Goal: Feedback & Contribution: Submit feedback/report problem

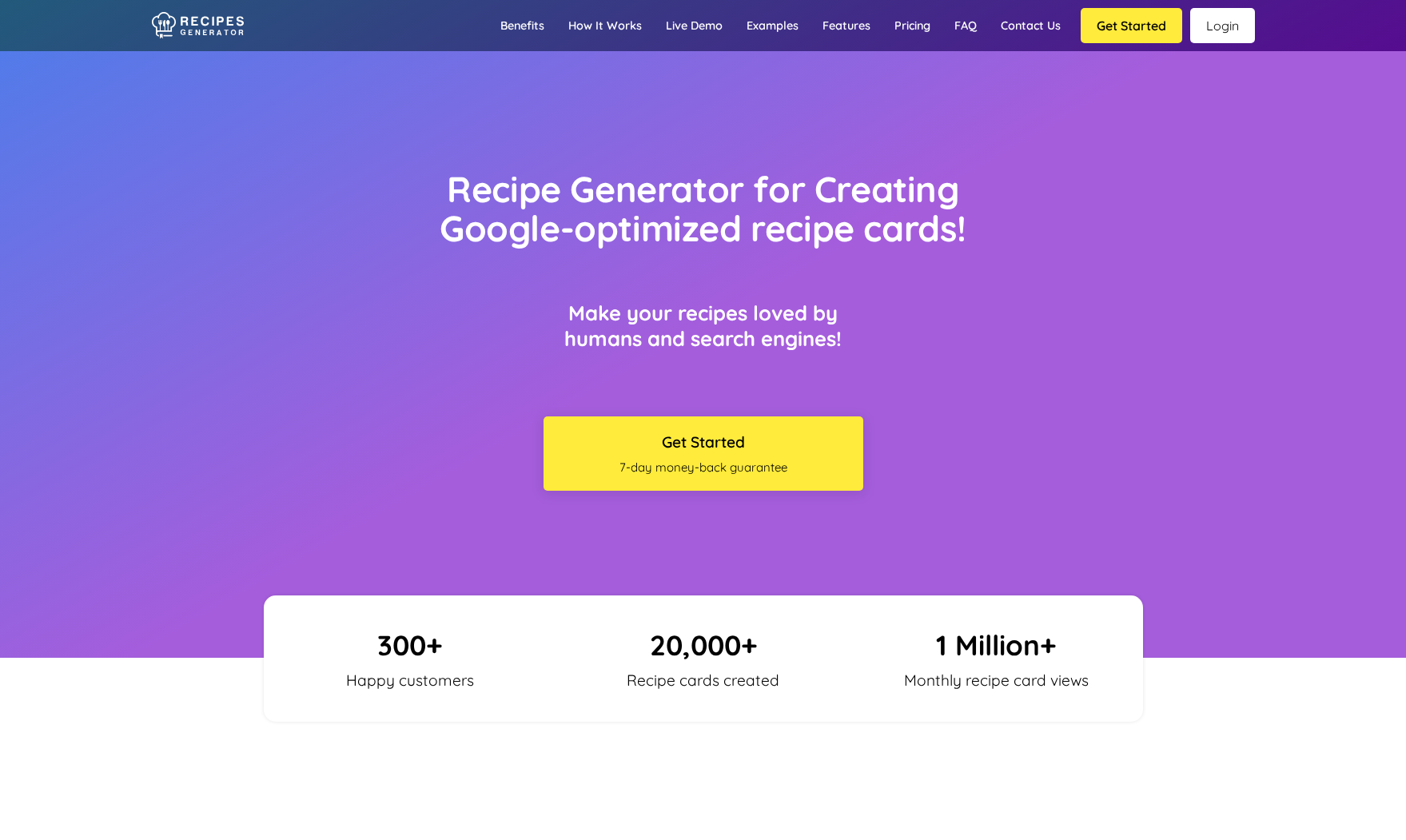
click at [1223, 27] on link "Login" at bounding box center [1222, 25] width 64 height 35
click at [910, 24] on link "Pricing" at bounding box center [913, 25] width 60 height 47
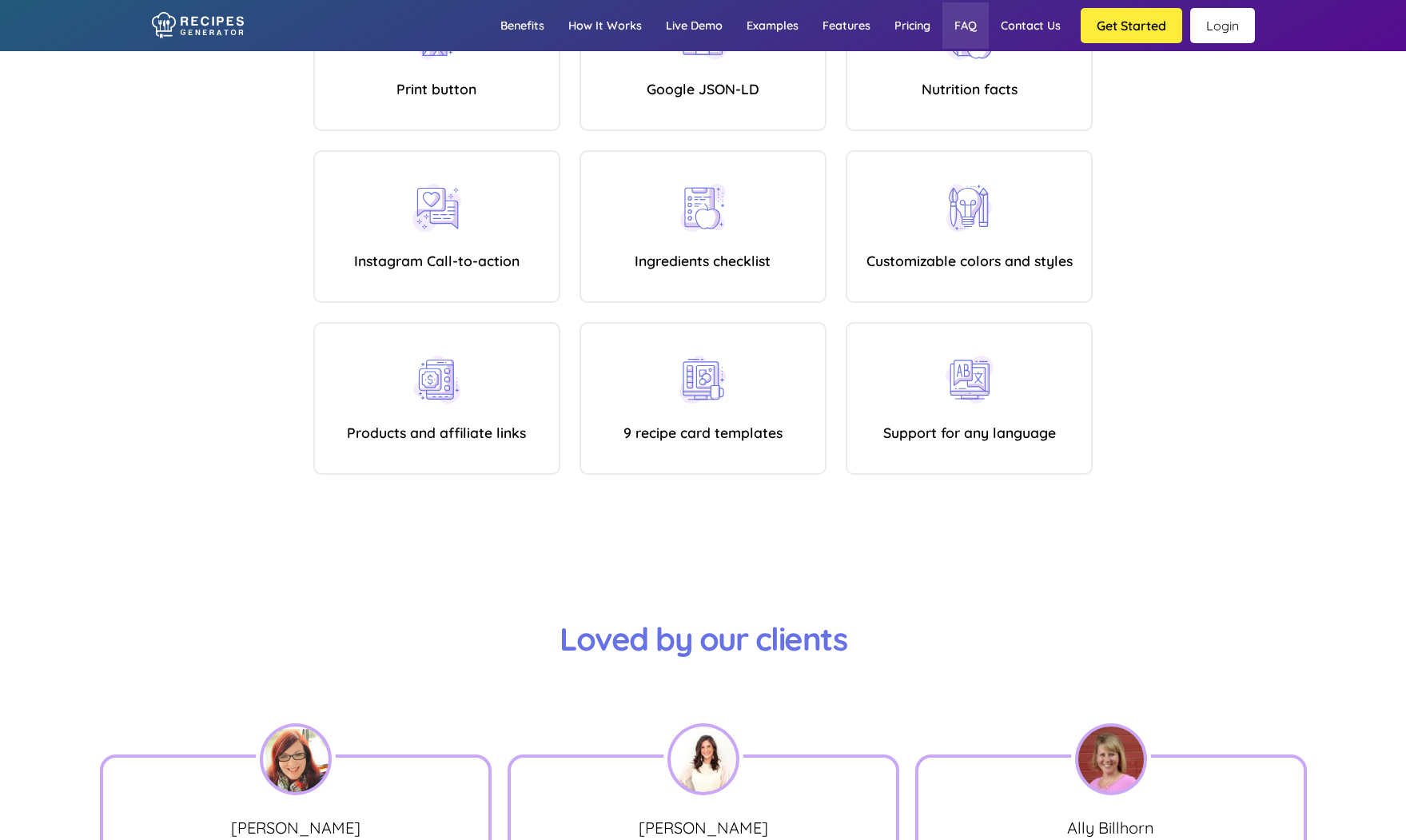
click at [957, 27] on link "FAQ" at bounding box center [965, 25] width 47 height 47
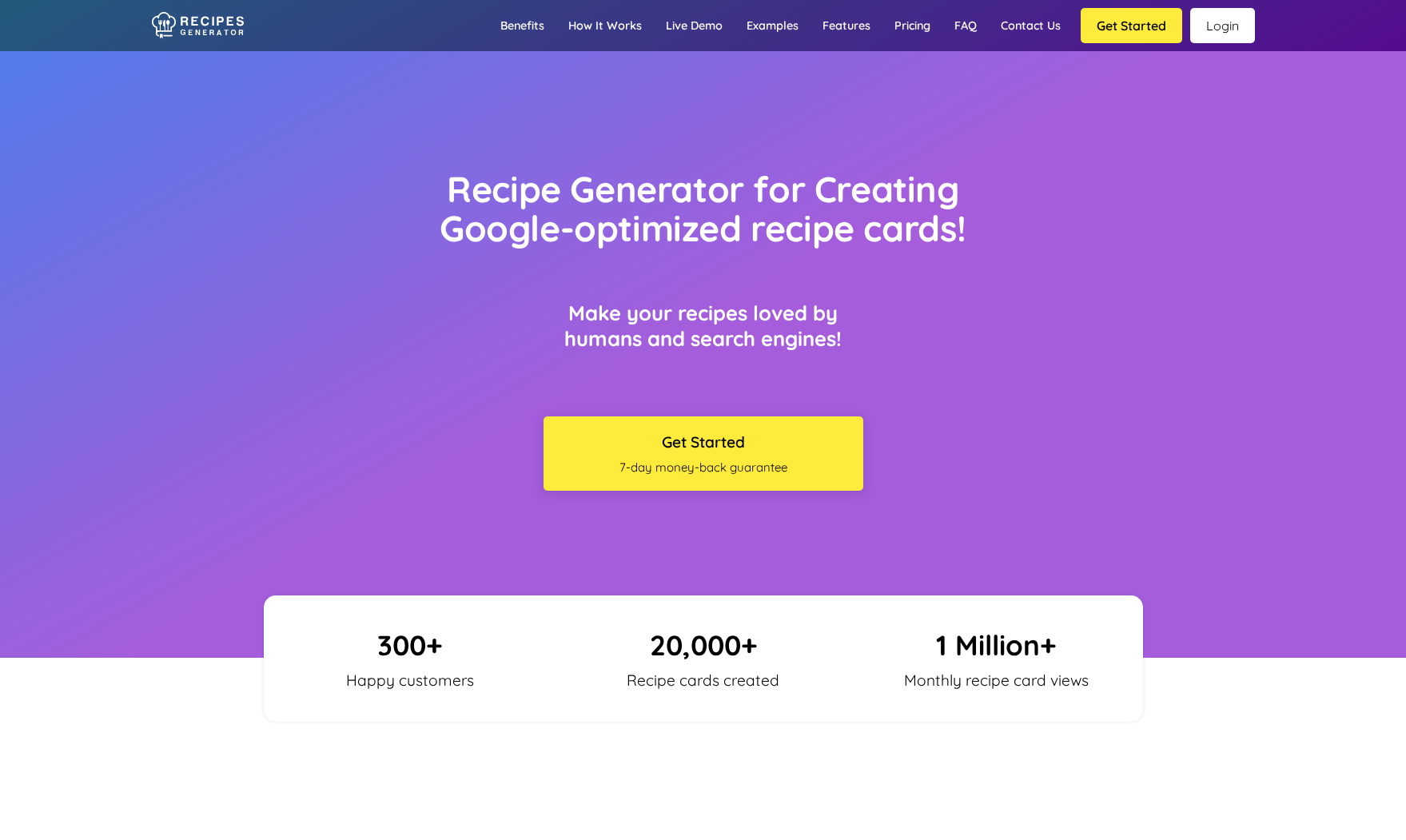
scroll to position [9609, 0]
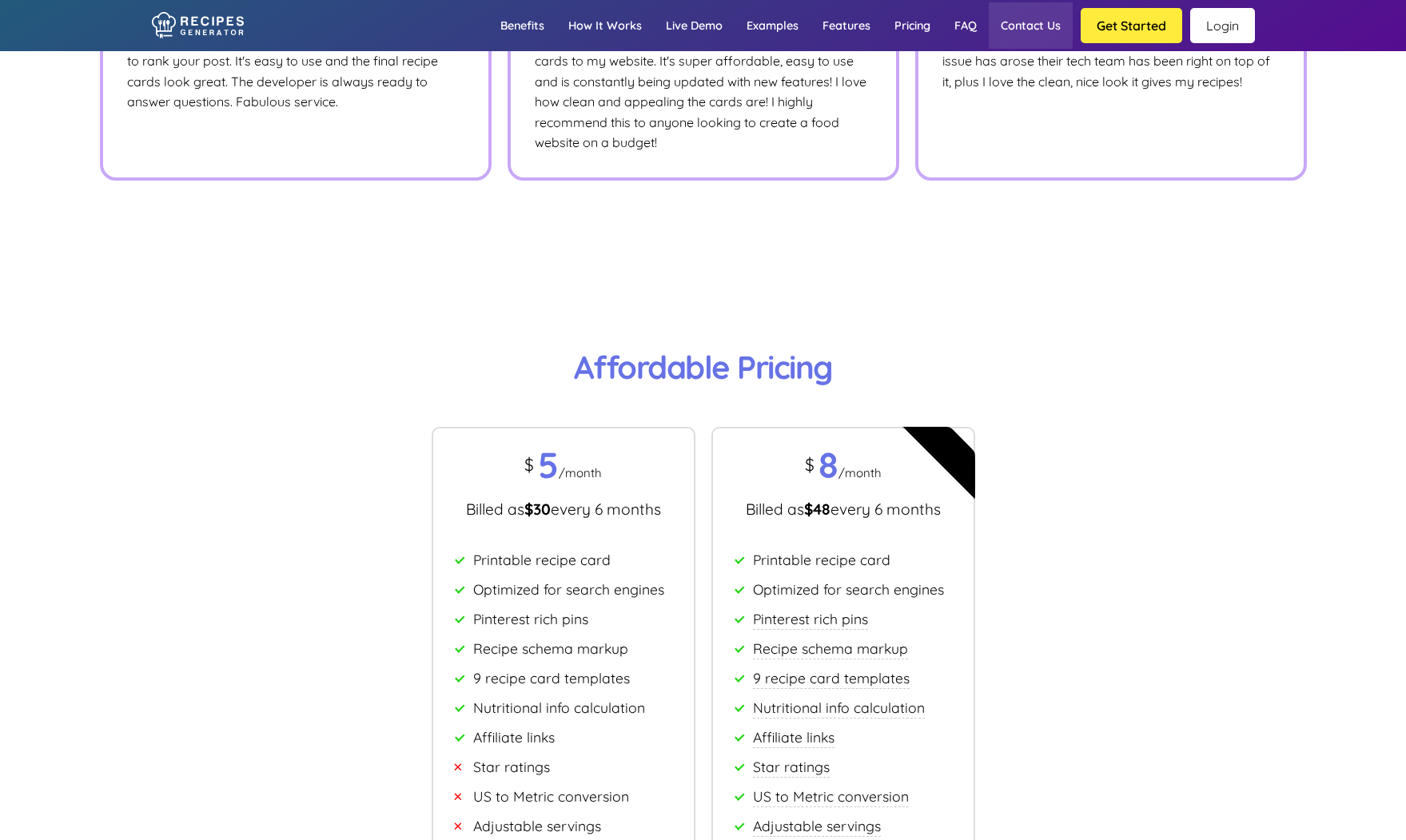
click at [1022, 32] on link "Contact us" at bounding box center [1031, 25] width 84 height 47
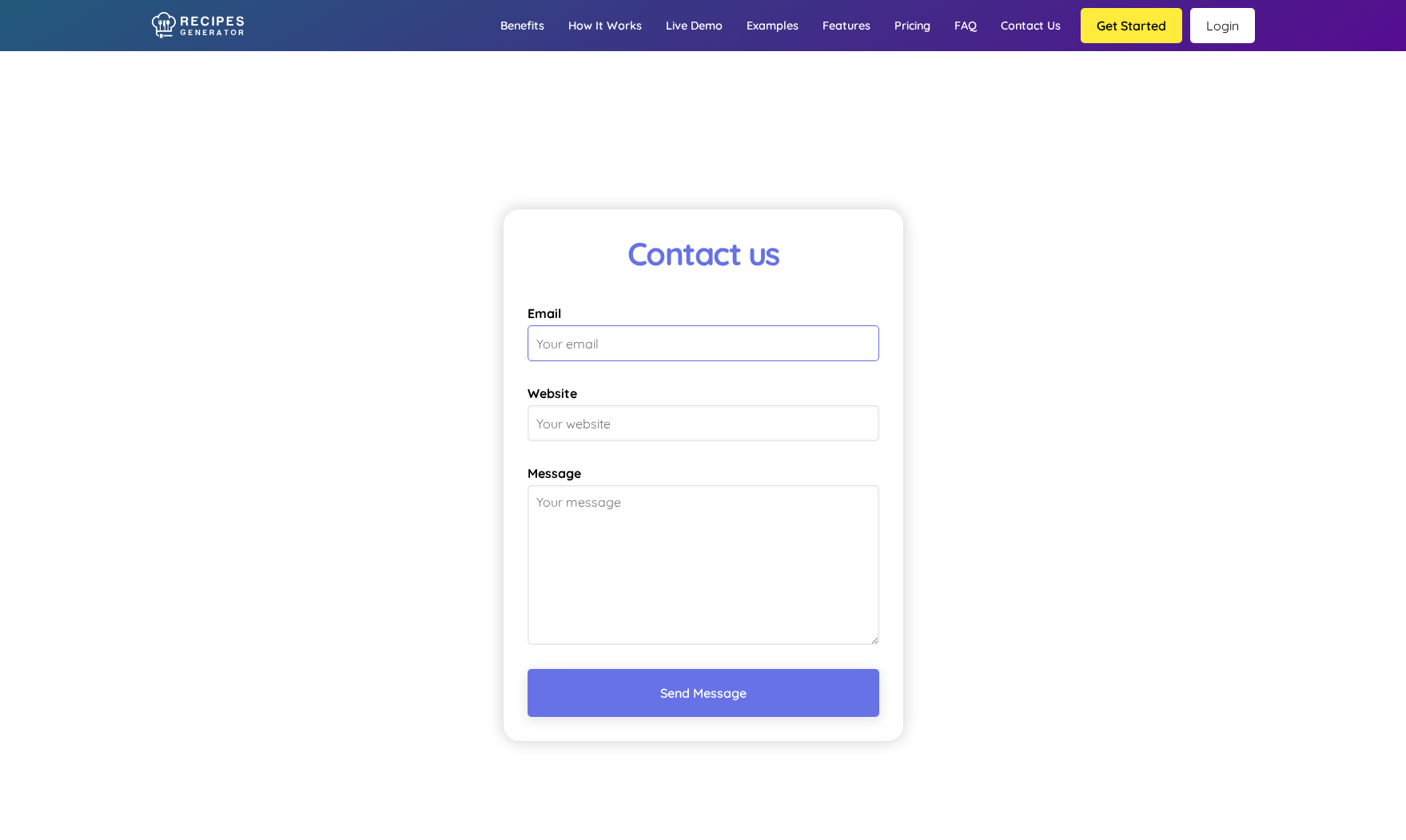
click at [603, 334] on input "Email" at bounding box center [703, 343] width 352 height 36
type input "[PERSON_NAME][EMAIL_ADDRESS][DOMAIN_NAME]"
click at [625, 421] on input "Website" at bounding box center [703, 422] width 352 height 36
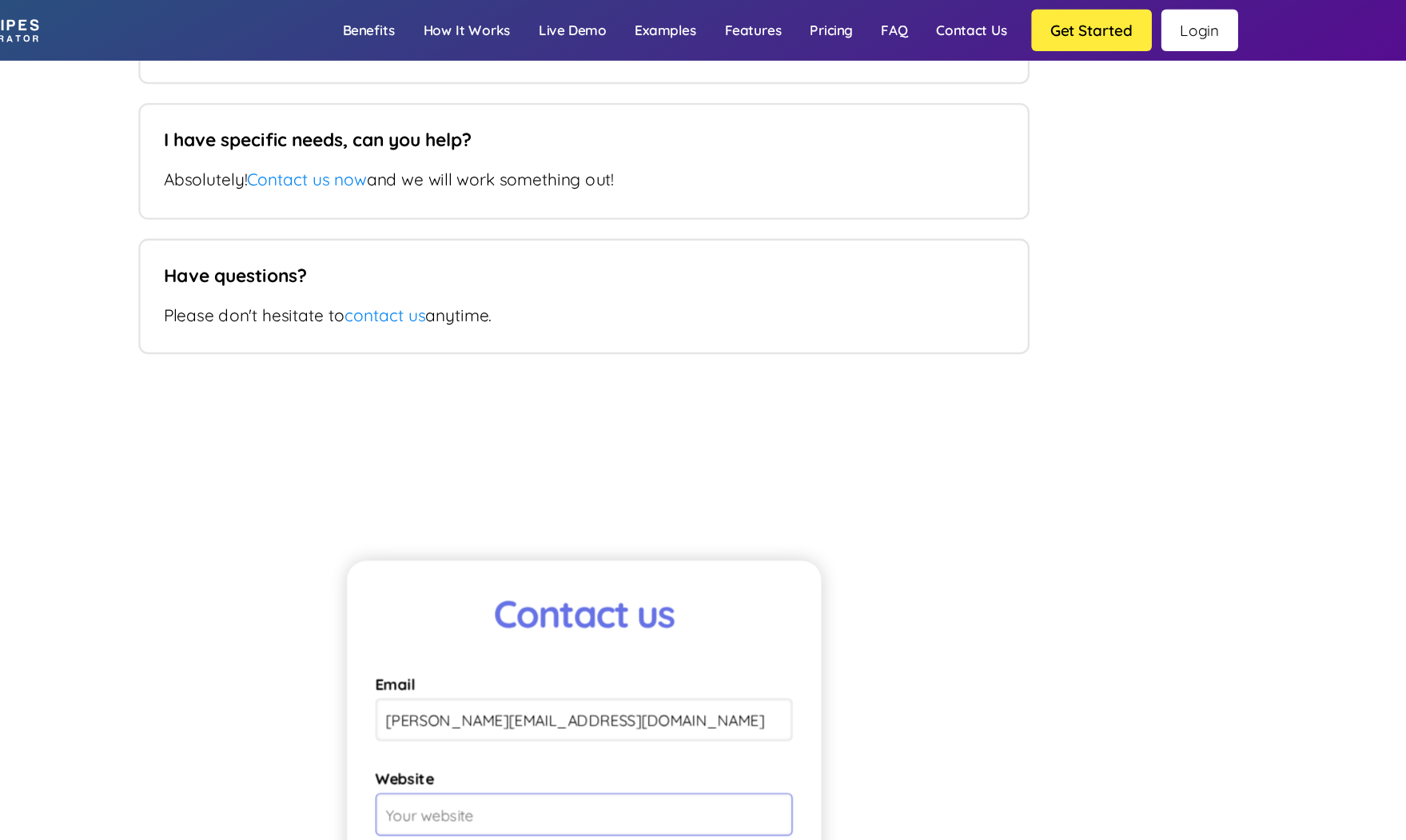
scroll to position [11683, 0]
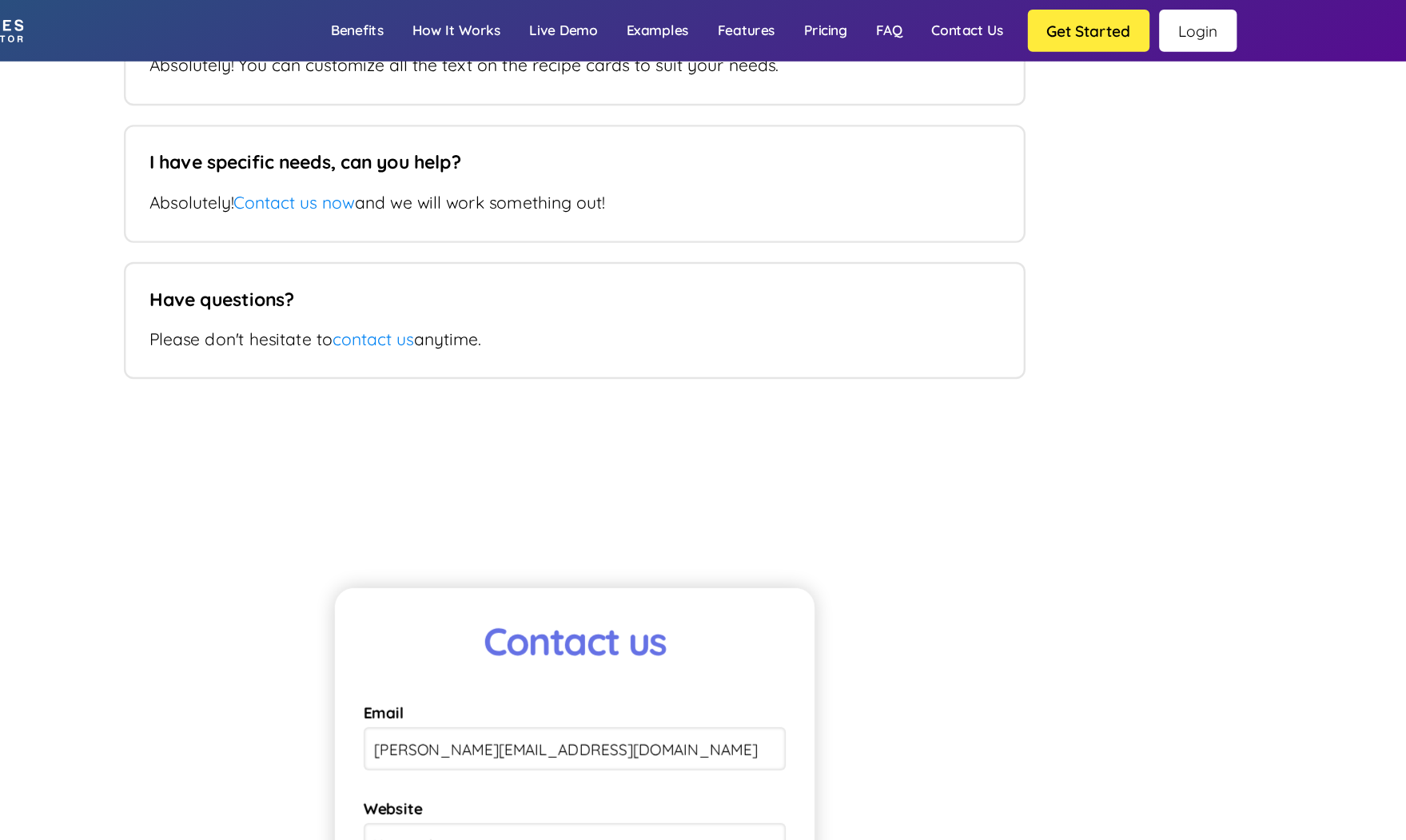
click at [1214, 23] on link "Login" at bounding box center [1222, 25] width 64 height 35
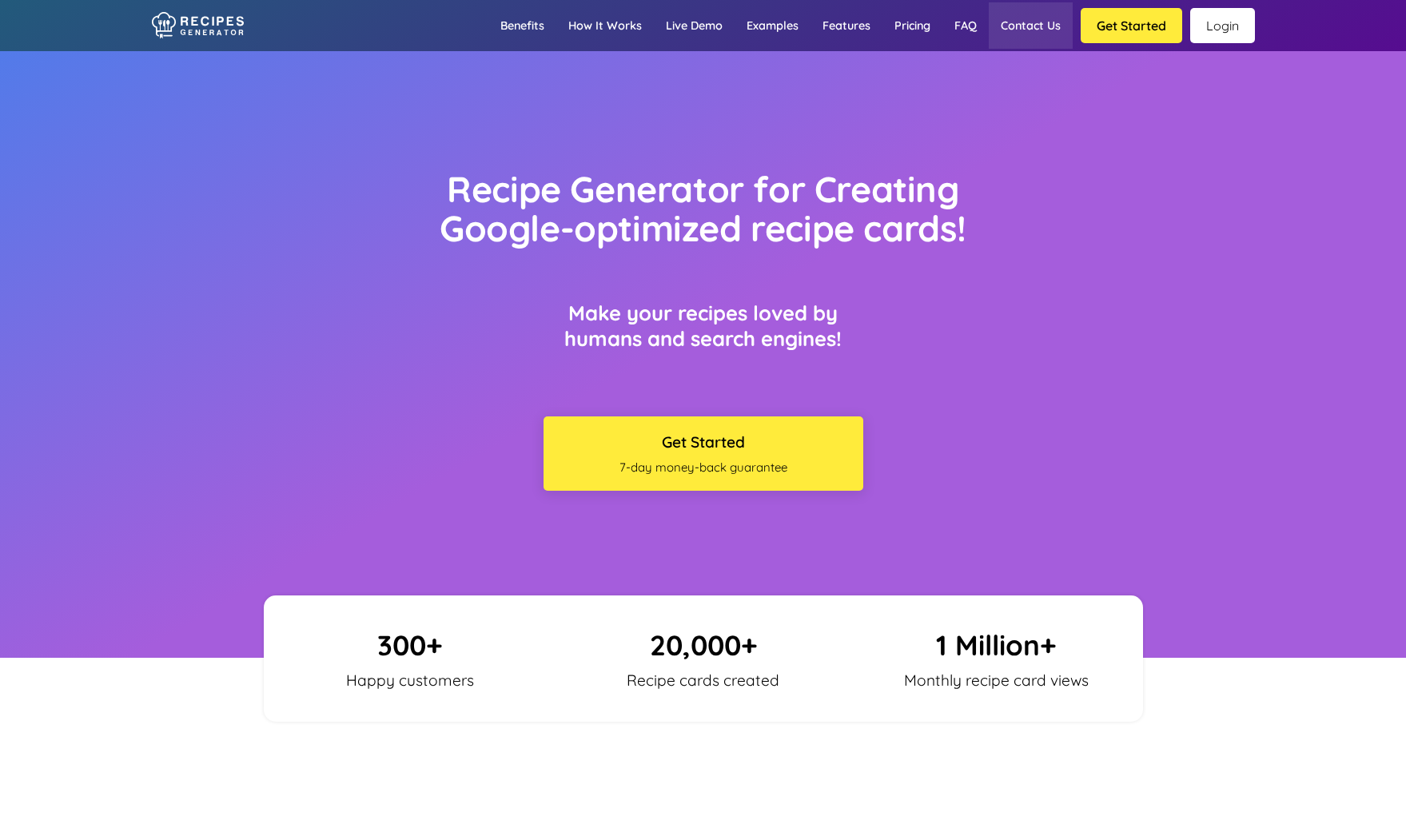
click at [1031, 28] on link "Contact us" at bounding box center [1031, 25] width 84 height 47
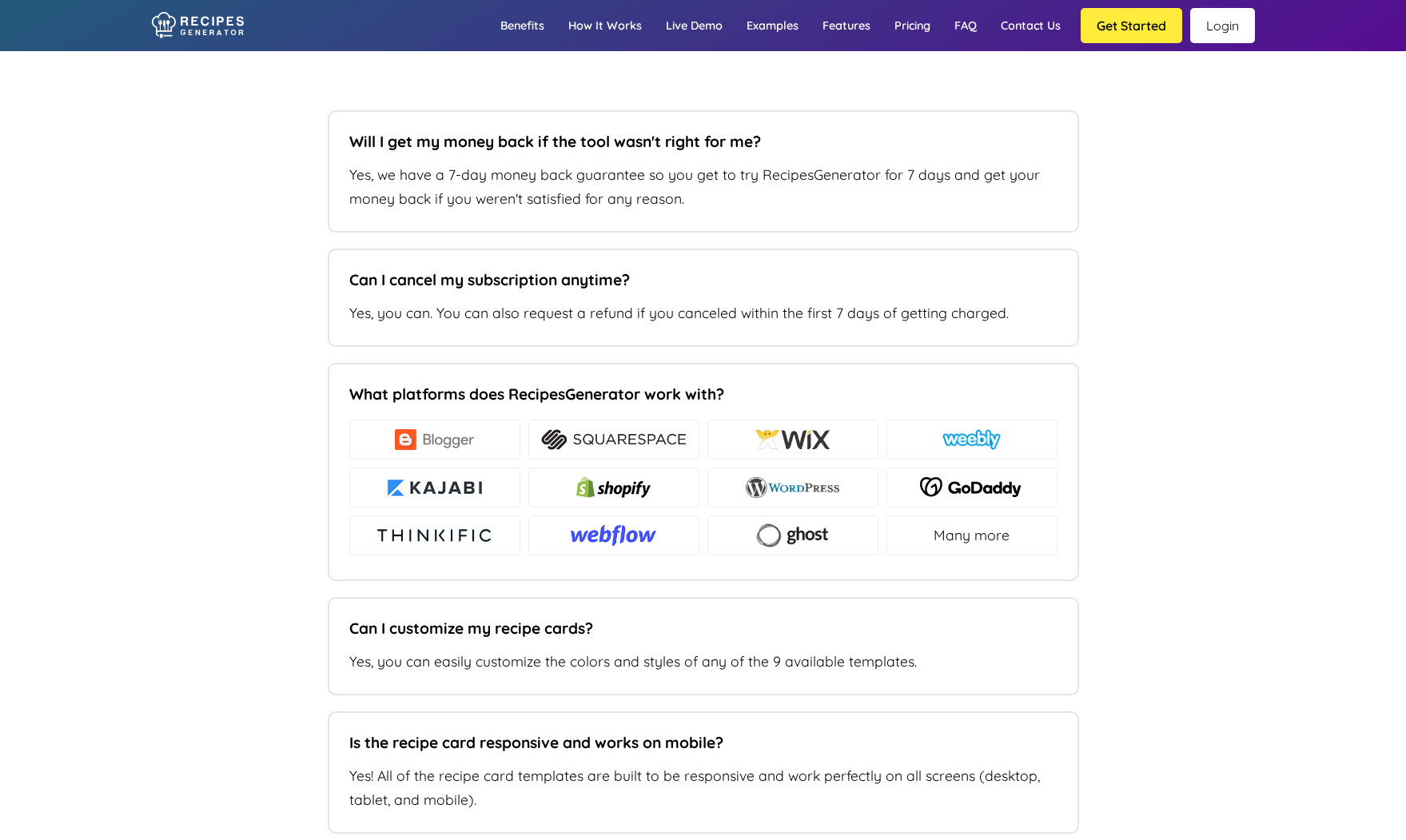
type input "sarah@ybragency.com.au"
type textarea "Hi there I have been using Recipes Generator for years now but recently went to…"
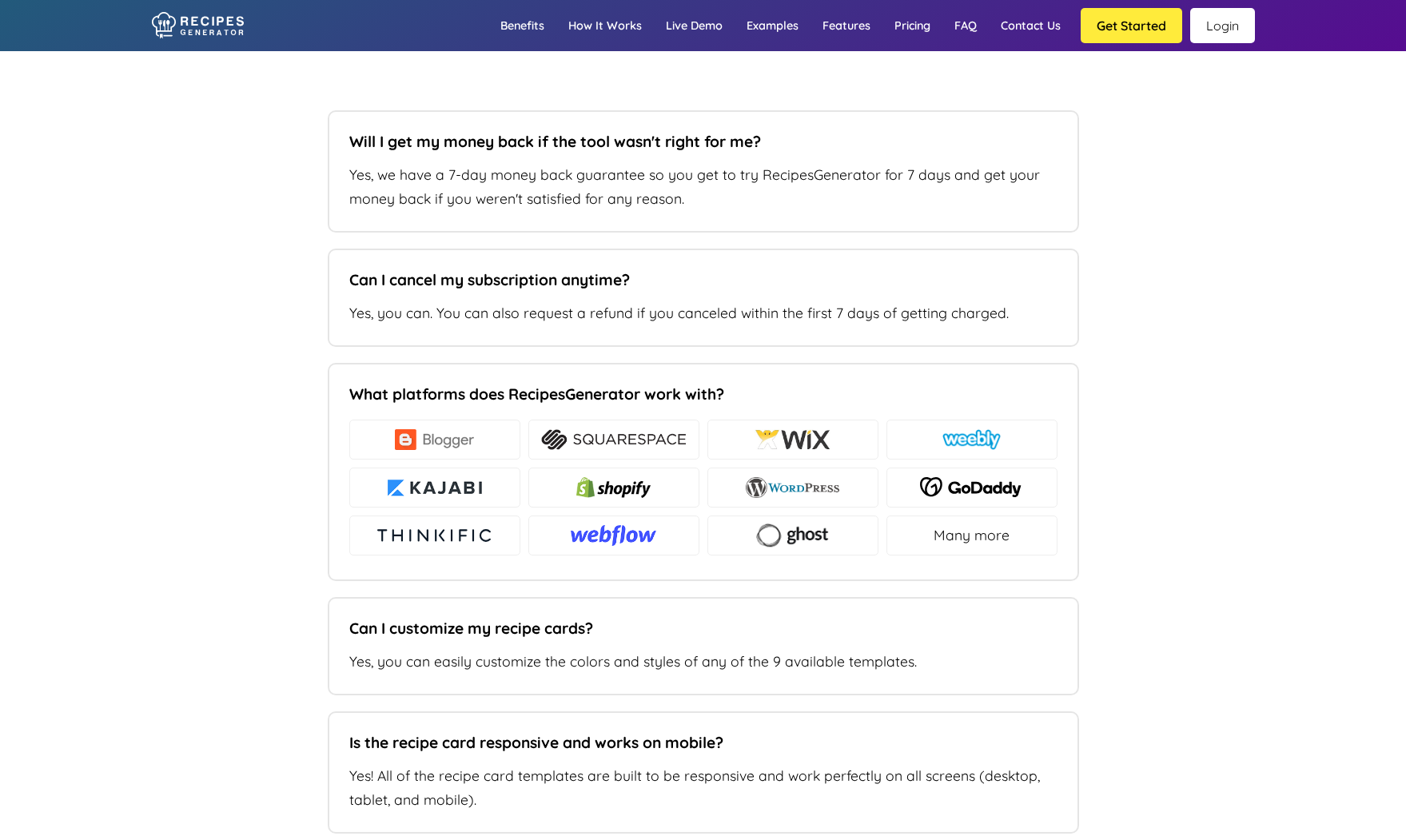
paste input "https://daylesfordmeatco.com.au/"
type input "https://daylesfordmeatco.com.au/"
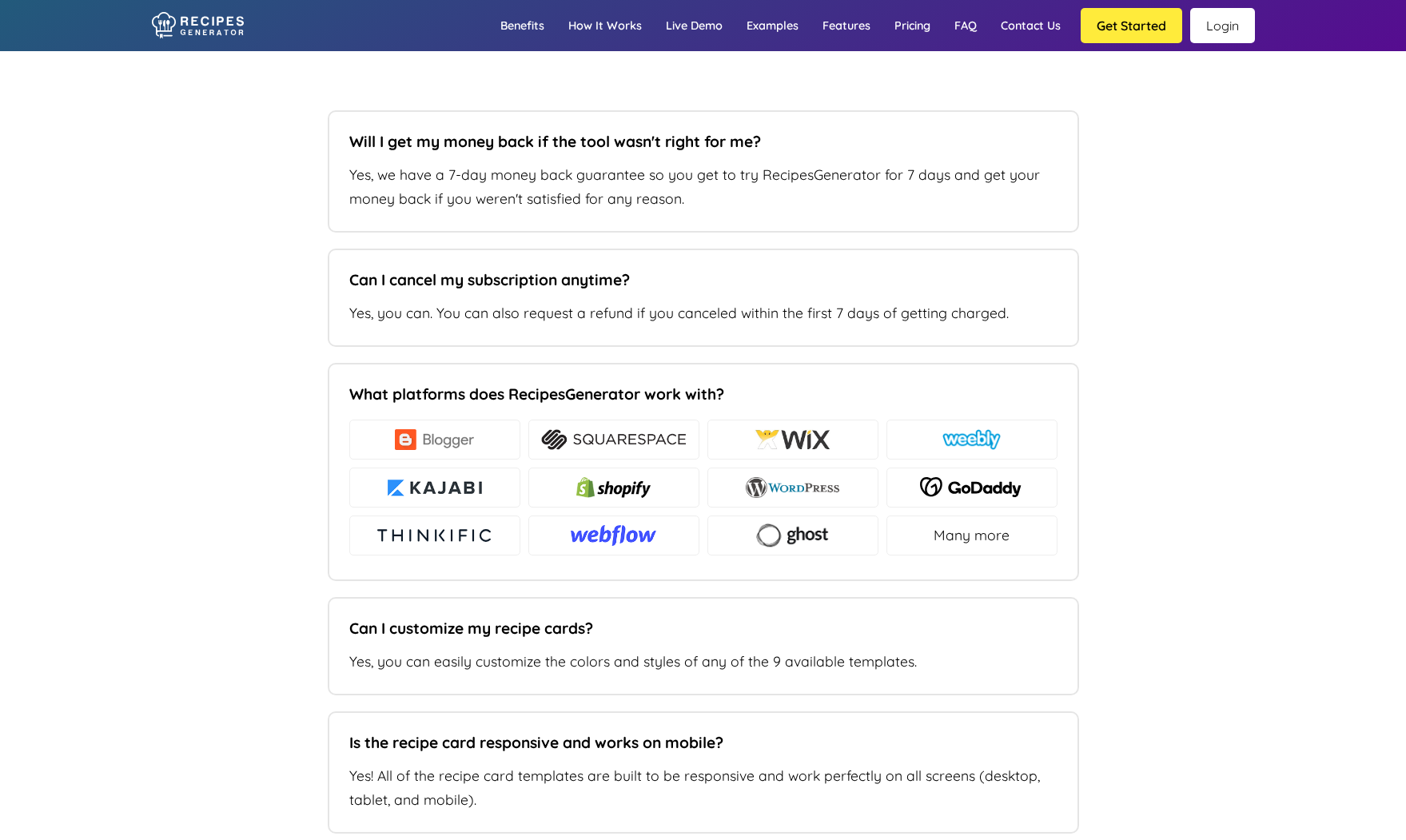
click at [1228, 25] on link "Login" at bounding box center [1222, 25] width 64 height 35
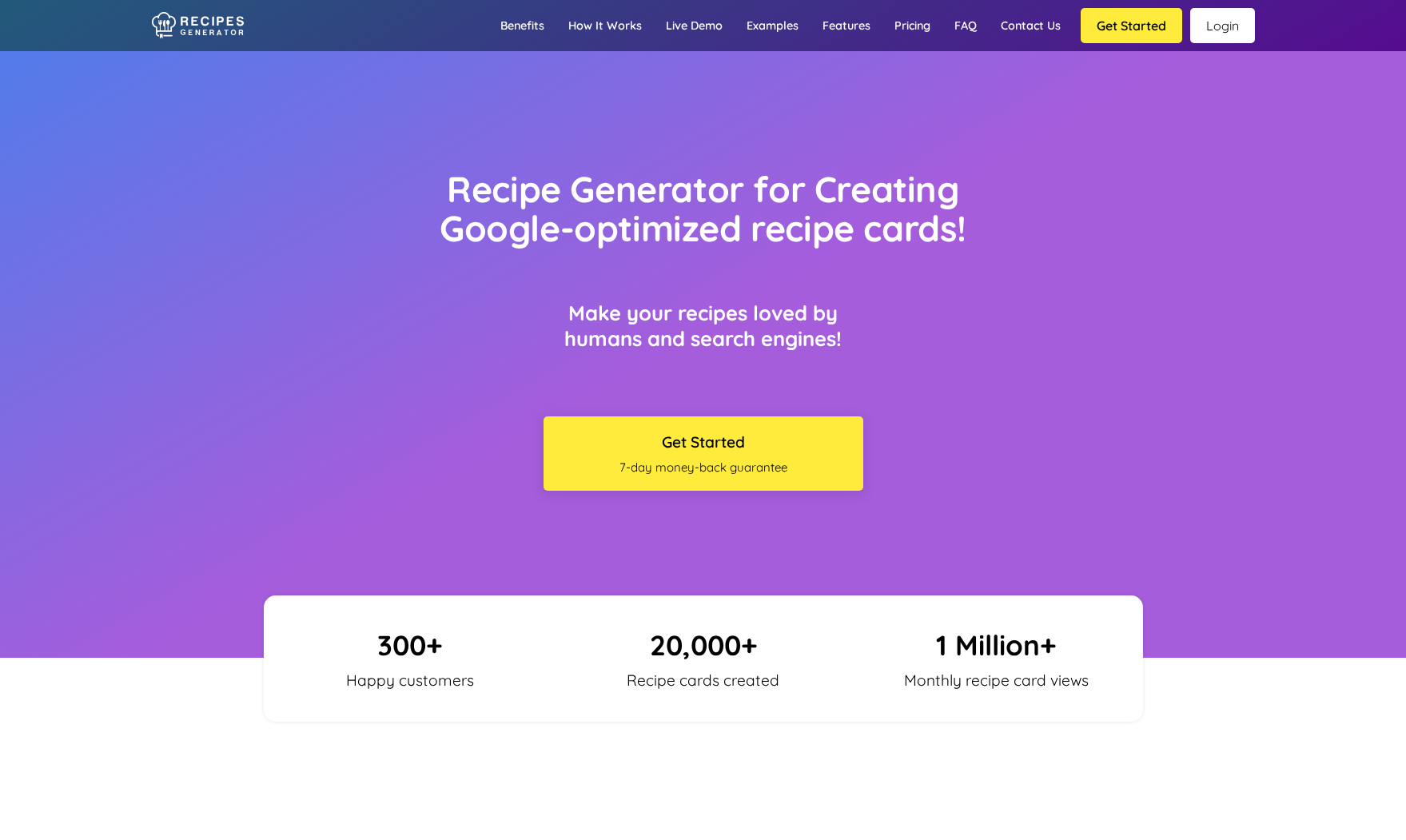
scroll to position [1, 0]
click at [1228, 23] on link "Login" at bounding box center [1222, 25] width 64 height 35
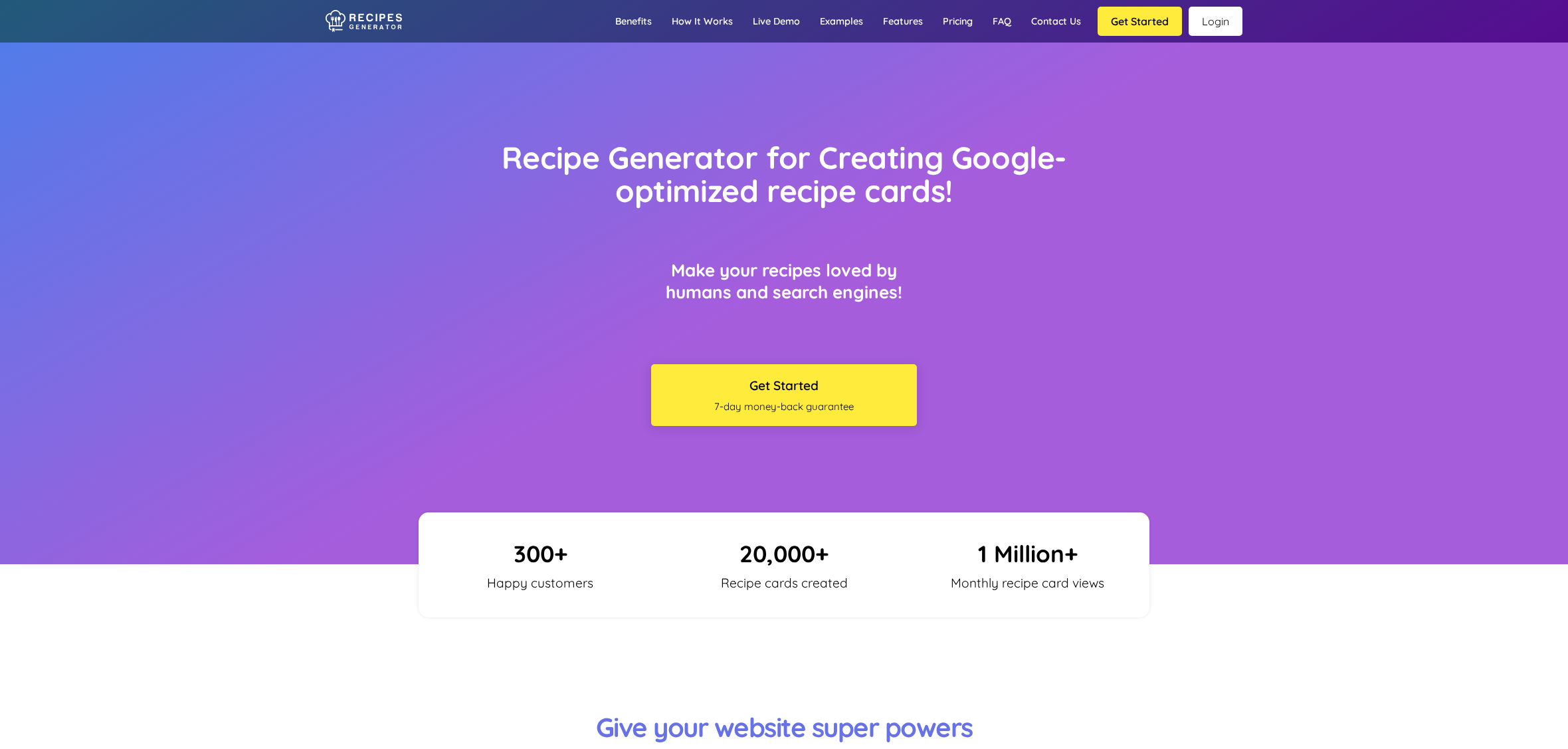
click at [1122, 24] on button "Get Started" at bounding box center [1140, 21] width 84 height 29
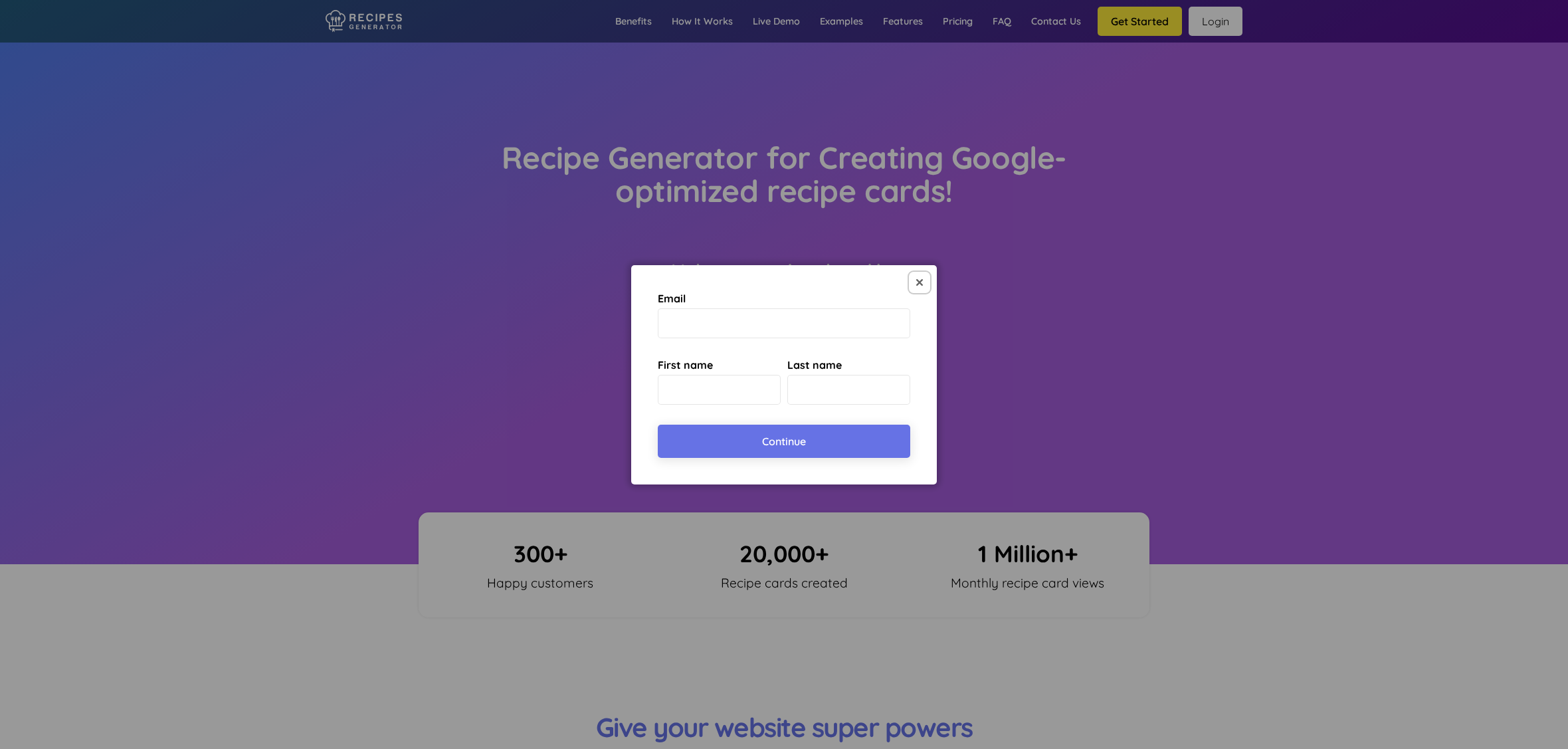
click at [916, 280] on button at bounding box center [920, 283] width 21 height 21
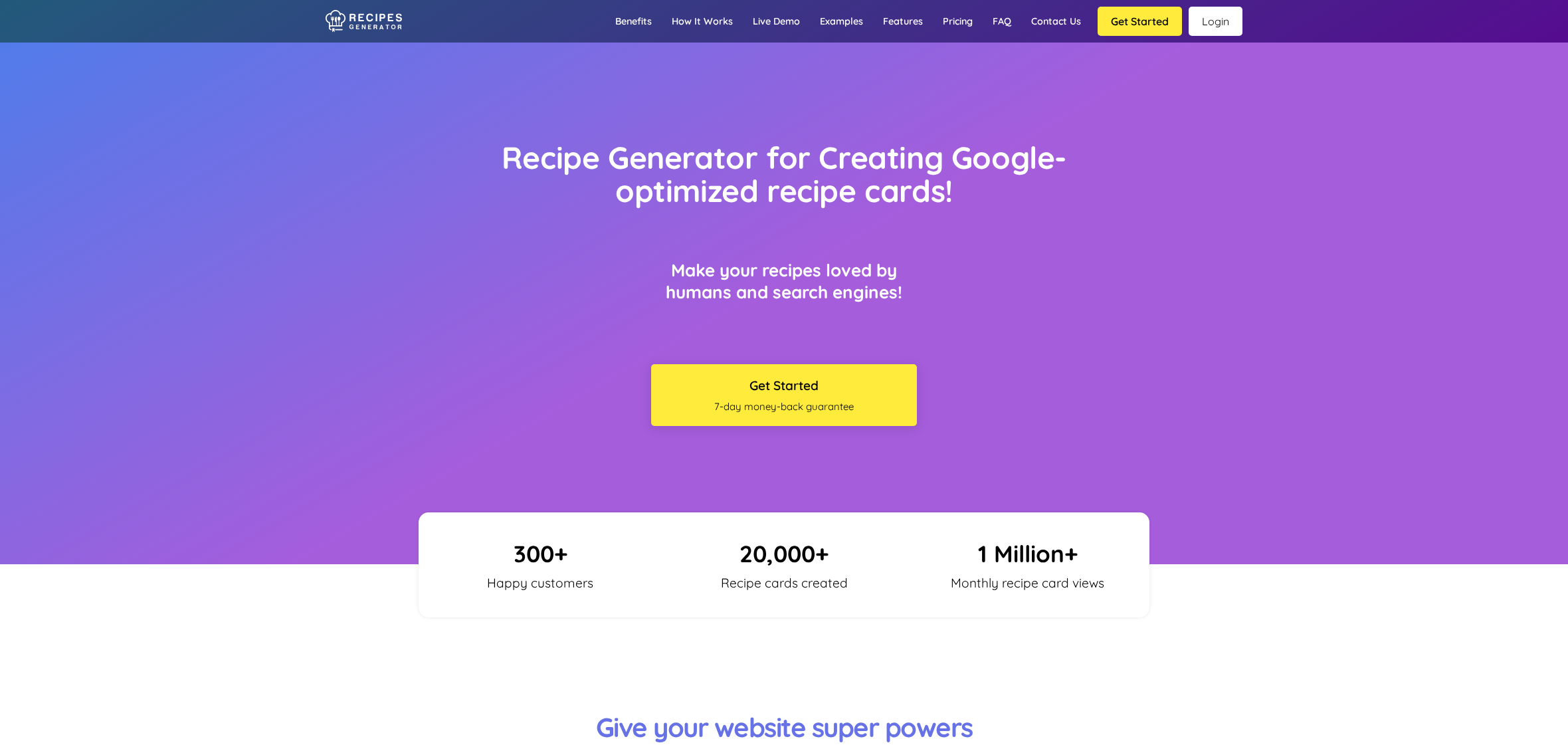
click at [1212, 26] on link "Login" at bounding box center [1215, 21] width 54 height 29
click at [1205, 26] on link "Login" at bounding box center [1215, 21] width 54 height 29
